Goal: Task Accomplishment & Management: Use online tool/utility

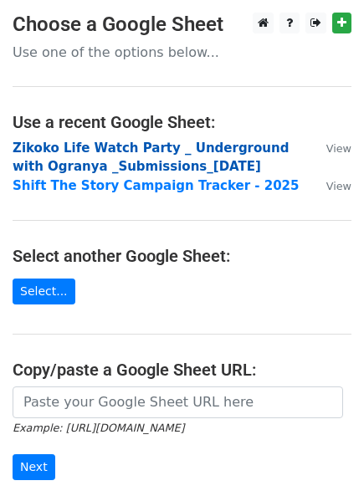
click at [98, 162] on strong "Zikoko Life Watch Party _ Underground with Ogranya _Submissions_[DATE]" at bounding box center [151, 158] width 276 height 34
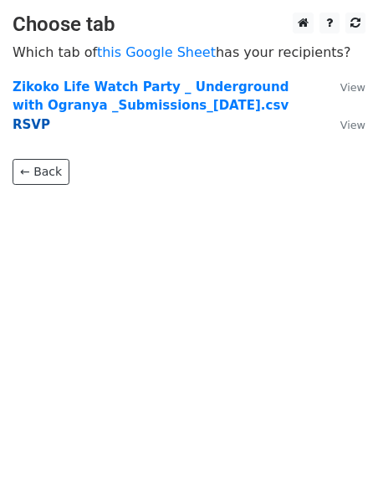
click at [22, 130] on strong "RSVP" at bounding box center [32, 124] width 38 height 15
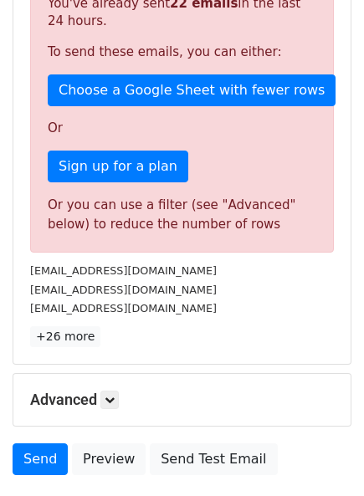
scroll to position [451, 0]
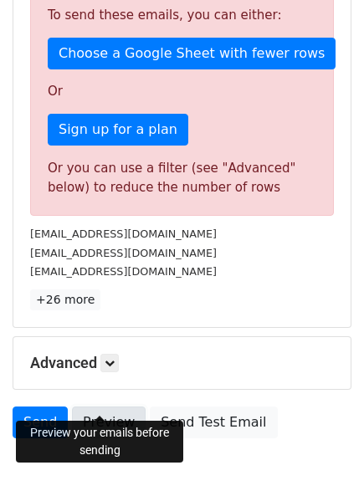
click at [102, 407] on link "Preview" at bounding box center [109, 423] width 74 height 32
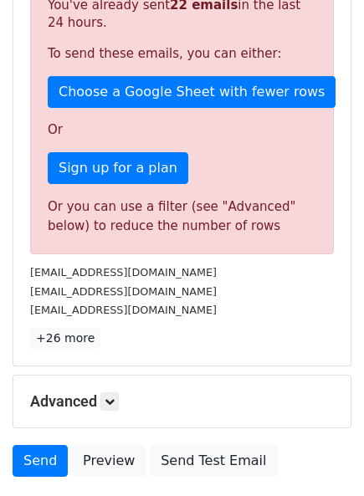
scroll to position [332, 0]
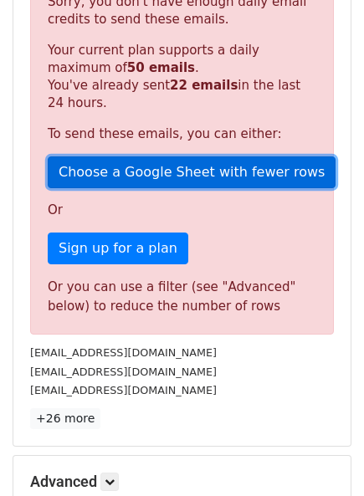
click at [210, 157] on link "Choose a Google Sheet with fewer rows" at bounding box center [192, 173] width 288 height 32
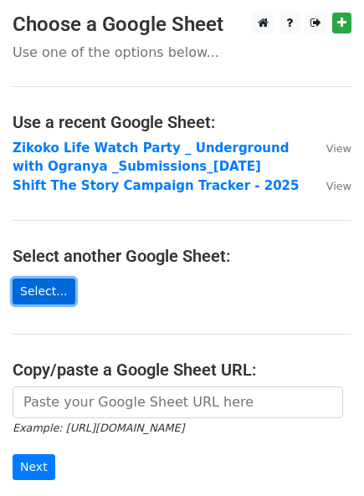
click at [36, 295] on link "Select..." at bounding box center [44, 292] width 63 height 26
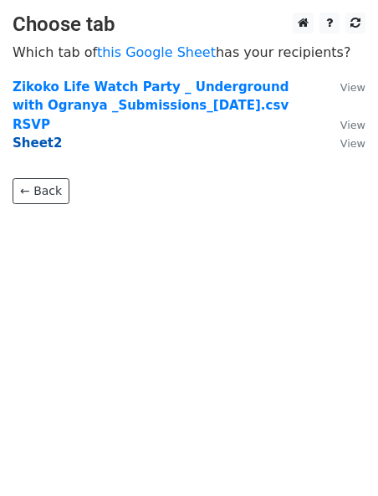
click at [39, 144] on strong "Sheet2" at bounding box center [37, 143] width 49 height 15
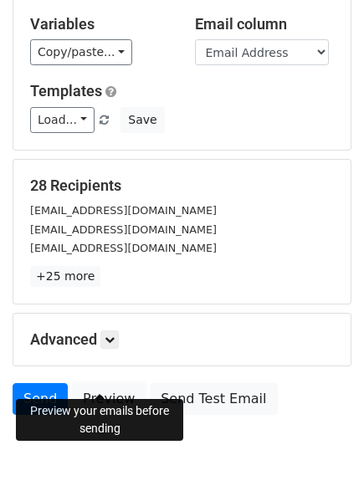
scroll to position [117, 0]
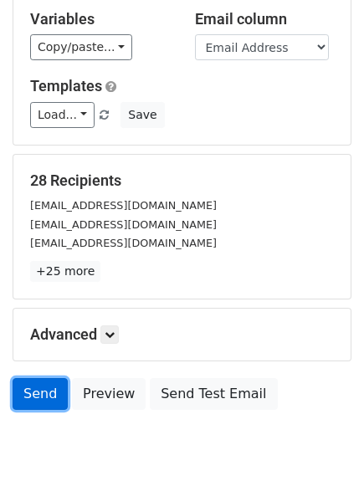
click at [29, 378] on link "Send" at bounding box center [40, 394] width 55 height 32
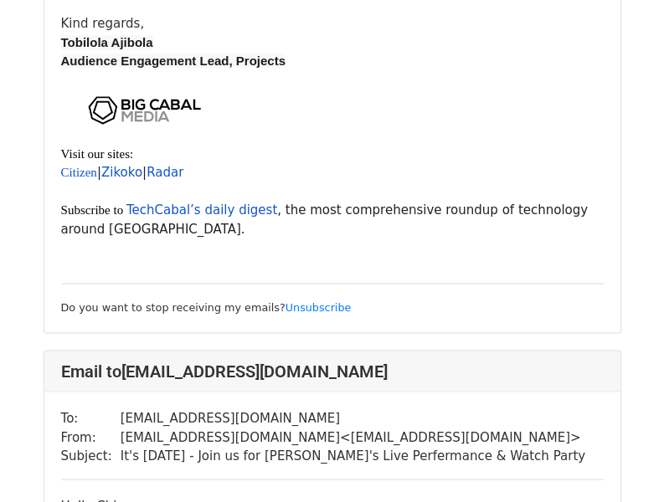
scroll to position [4752, 0]
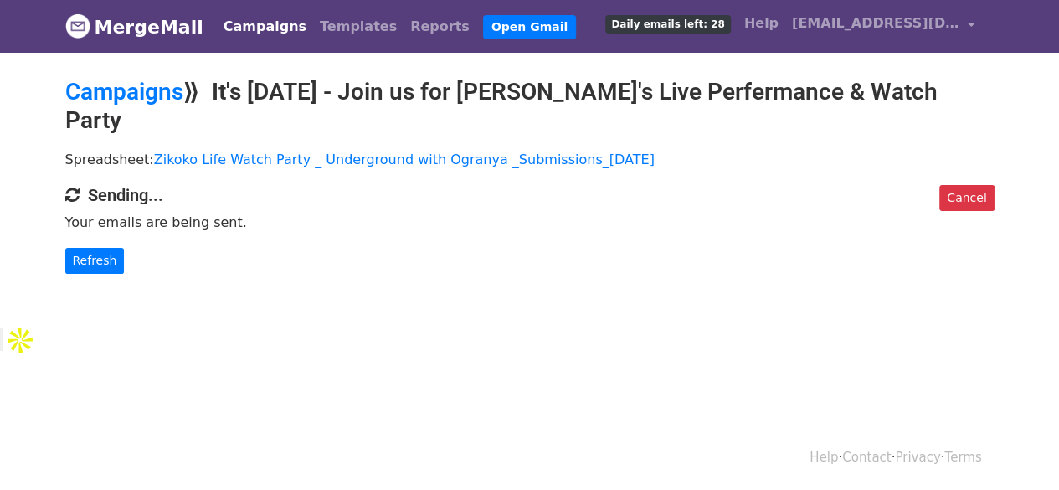
click at [261, 29] on link "Campaigns" at bounding box center [265, 26] width 96 height 33
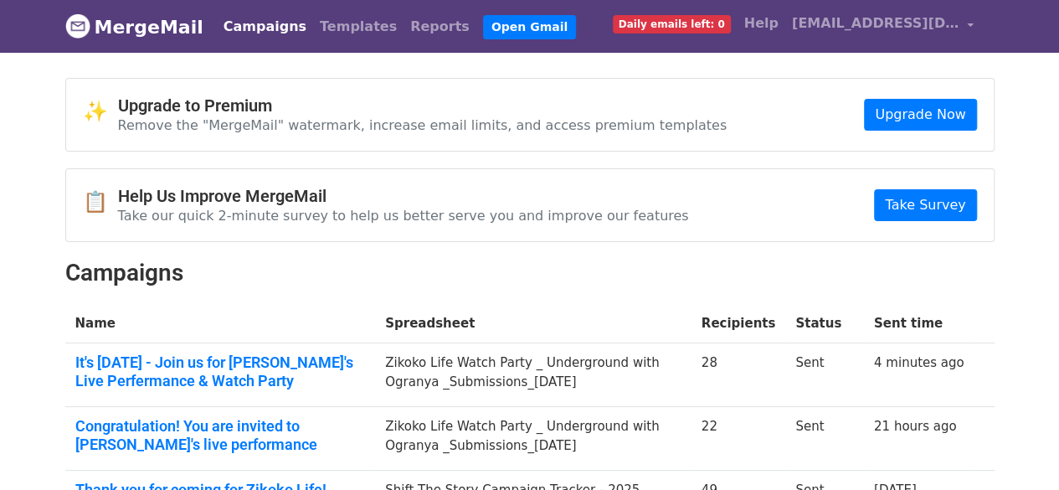
click at [655, 24] on span "Daily emails left: 0" at bounding box center [672, 24] width 118 height 18
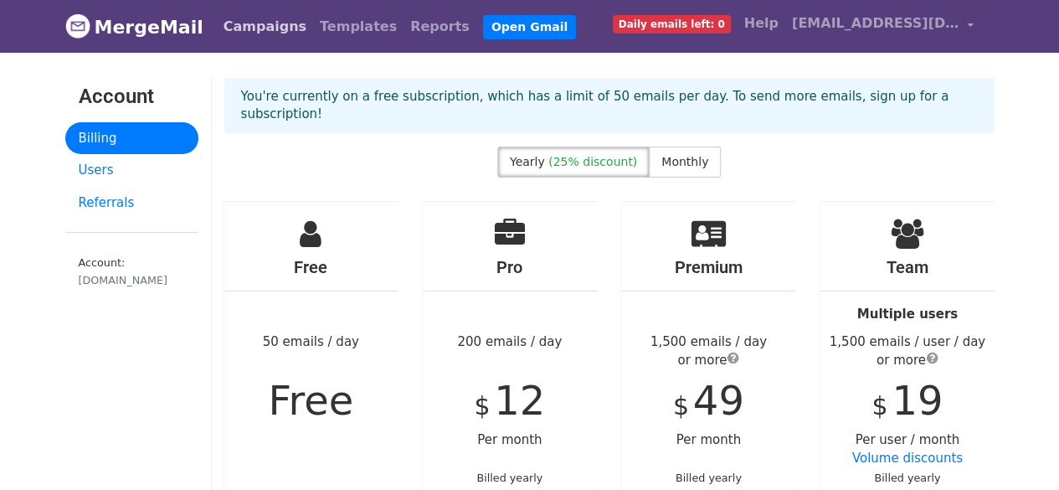
click at [259, 34] on link "Campaigns" at bounding box center [265, 26] width 96 height 33
